Goal: Transaction & Acquisition: Purchase product/service

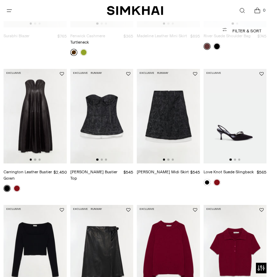
scroll to position [269, 0]
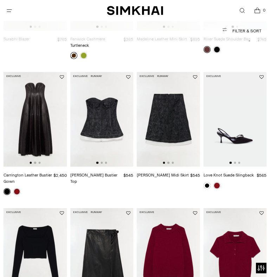
click at [15, 5] on span "Open menu modal" at bounding box center [10, 11] width 12 height 12
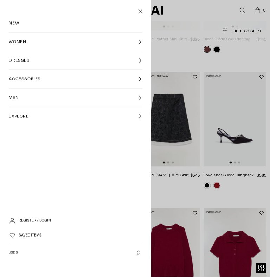
scroll to position [0, 0]
click at [32, 58] on link "DRESSES" at bounding box center [75, 60] width 133 height 18
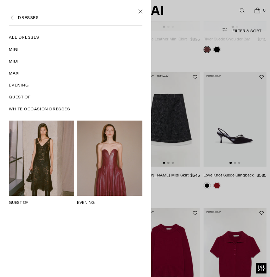
click at [27, 84] on span "Evening" at bounding box center [19, 85] width 20 height 6
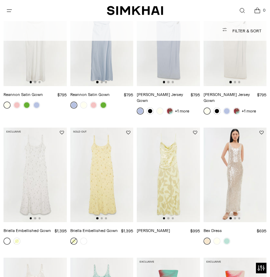
scroll to position [612, 0]
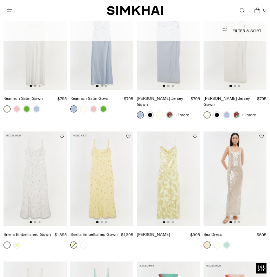
click at [246, 173] on img at bounding box center [235, 179] width 63 height 95
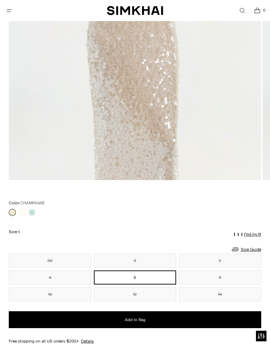
scroll to position [276, 0]
click at [32, 211] on link at bounding box center [32, 212] width 7 height 7
